Goal: Check status: Check status

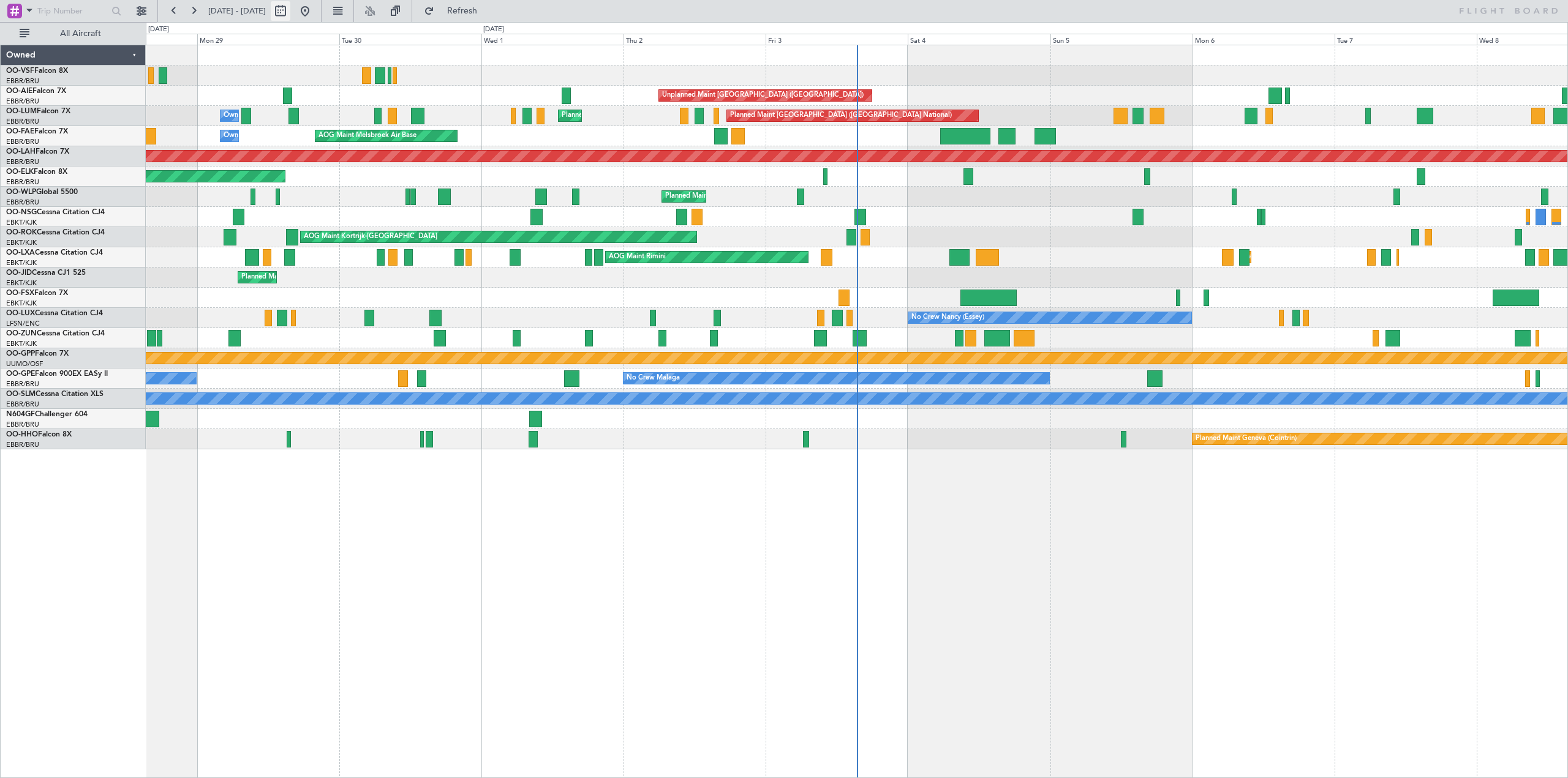
click at [291, 1] on button at bounding box center [280, 11] width 20 height 20
select select "9"
select select "2025"
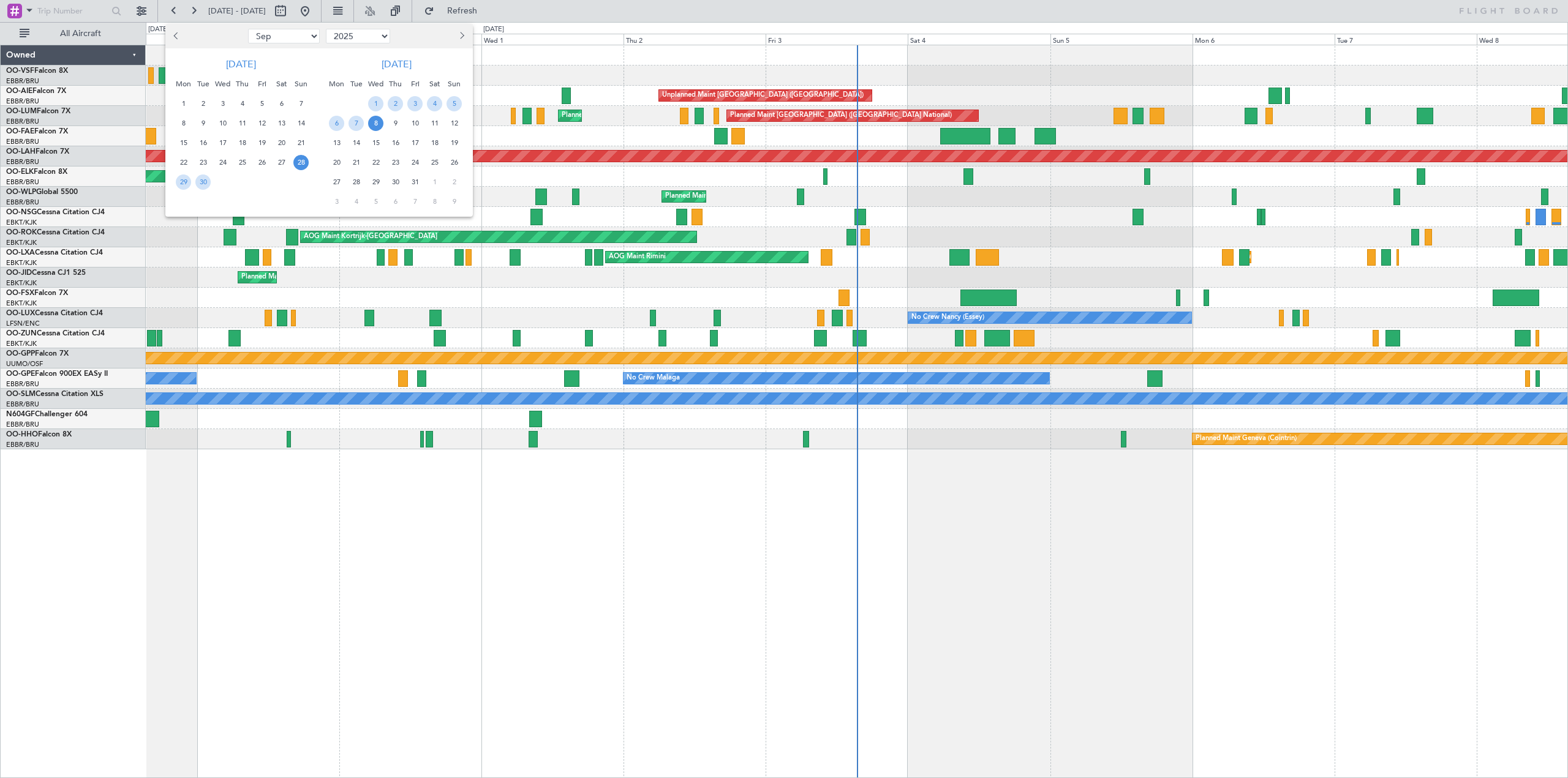
click at [177, 36] on span "Previous month" at bounding box center [177, 36] width 8 height 8
select select "5"
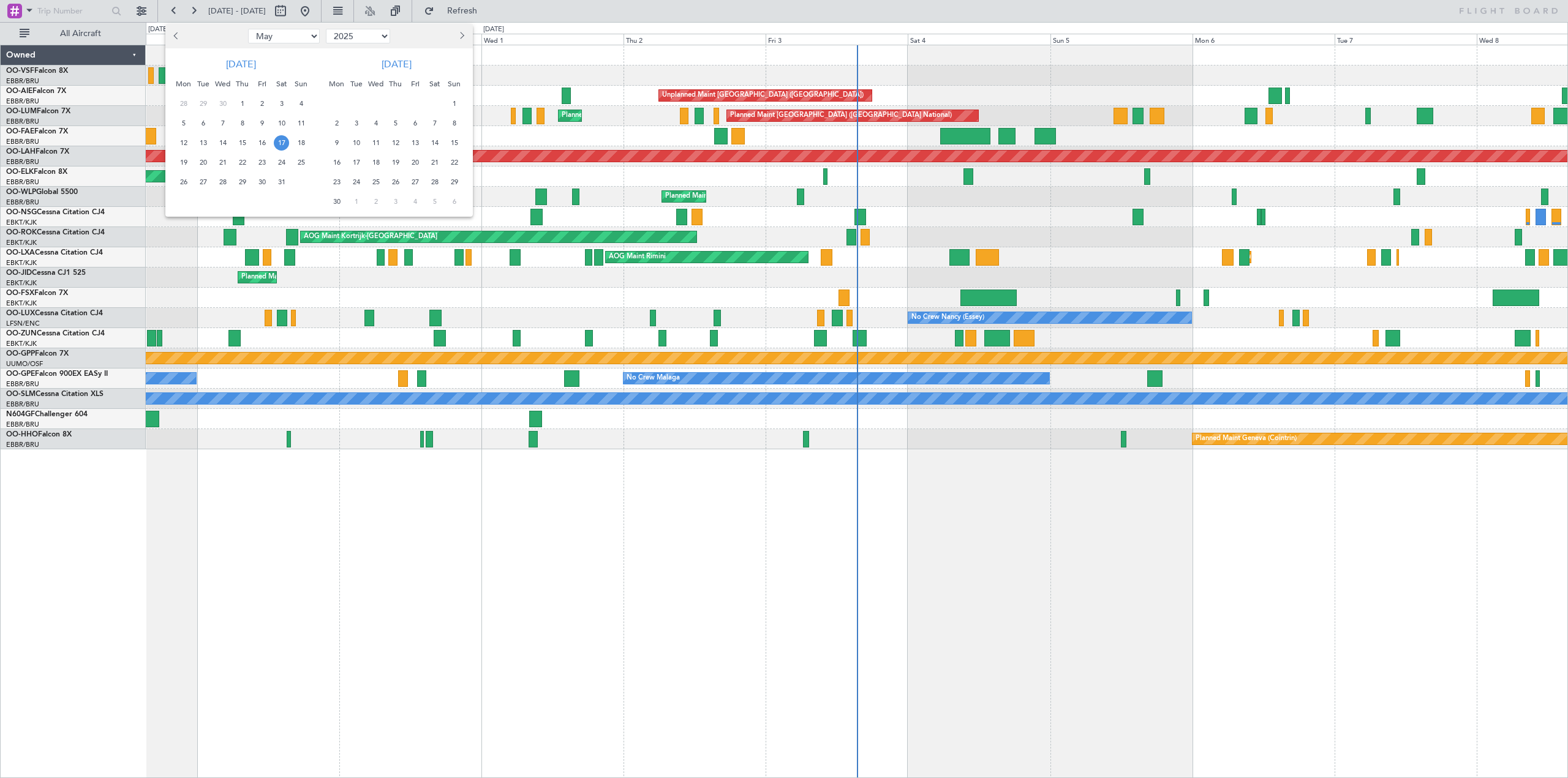
click at [279, 142] on span "17" at bounding box center [282, 143] width 15 height 15
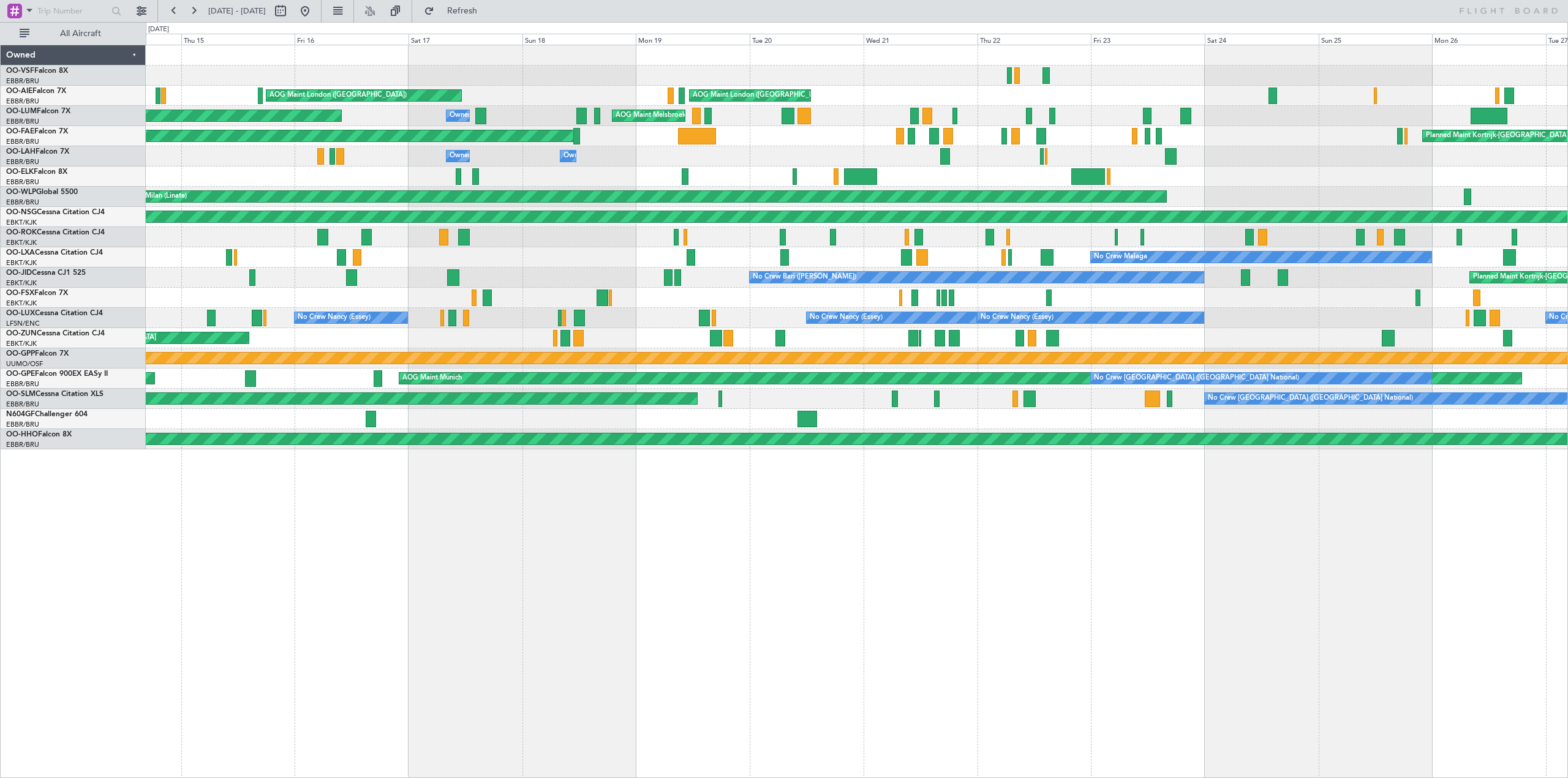
click at [897, 633] on div "AOG Maint London ([GEOGRAPHIC_DATA]) AOG Maint London ([GEOGRAPHIC_DATA]) Plann…" at bounding box center [857, 411] width 1422 height 734
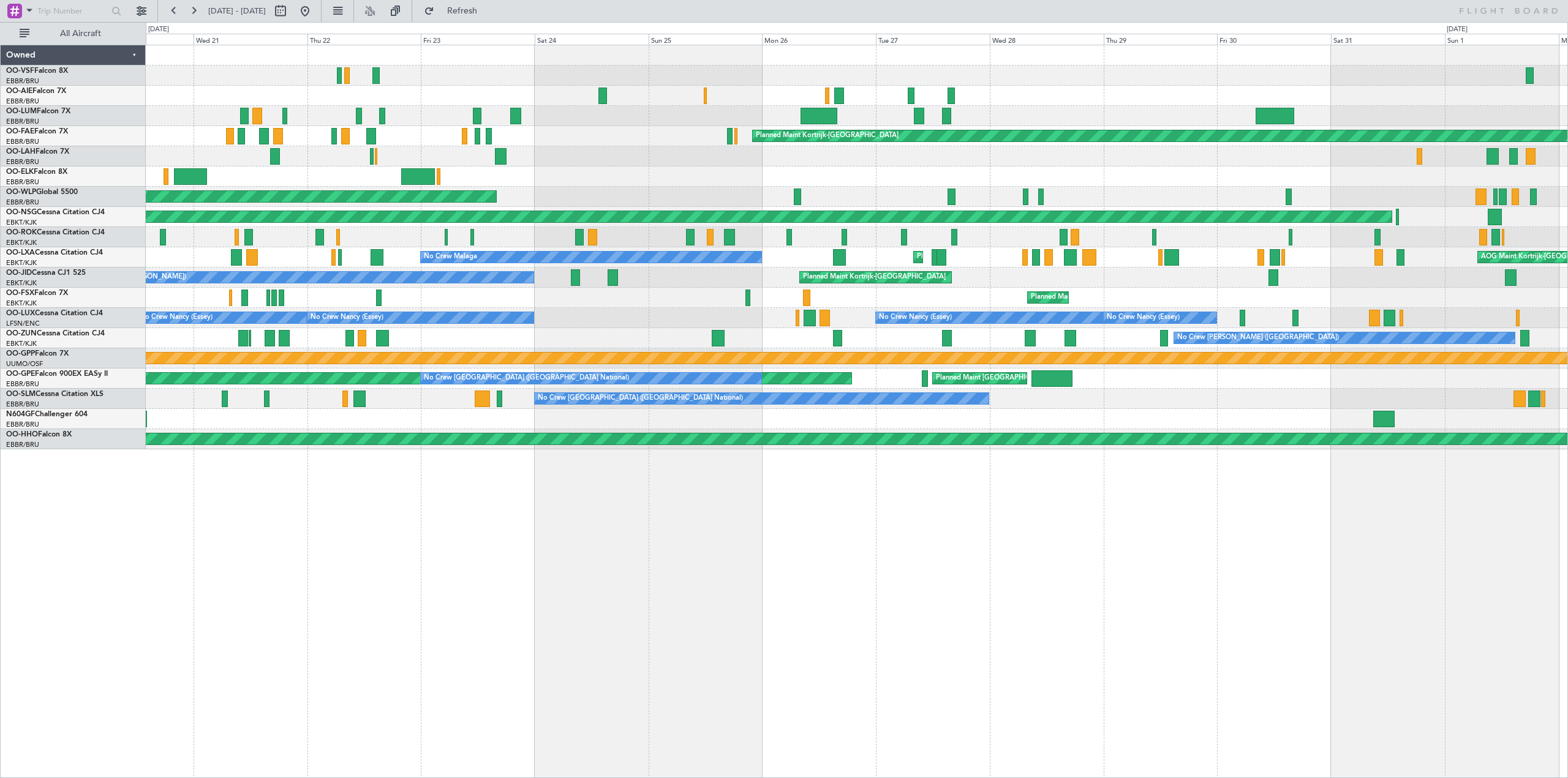
click at [672, 580] on div "AOG Maint London ([GEOGRAPHIC_DATA]) AOG Maint London ([GEOGRAPHIC_DATA]) AOG M…" at bounding box center [857, 411] width 1422 height 734
